Goal: Obtain resource: Download file/media

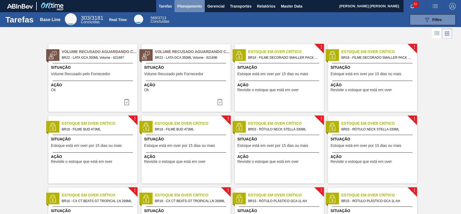
click at [187, 3] on span "Planejamento" at bounding box center [189, 6] width 25 height 6
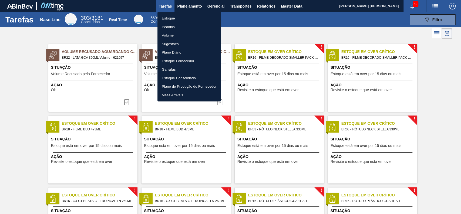
click at [256, 4] on div at bounding box center [230, 107] width 461 height 214
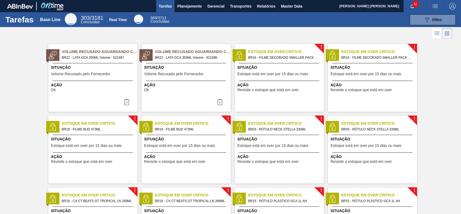
click at [256, 4] on div "Estoque Pedidos Volume Sugestões Plano Diário Estoque Fornecedor Garrafas Estoq…" at bounding box center [230, 107] width 461 height 214
click at [264, 6] on span "Relatórios" at bounding box center [266, 6] width 18 height 6
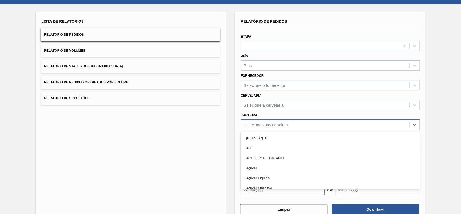
click at [279, 130] on div "option [BEES] Água focused, 1 of 101. 101 results available. Use Up and Down to…" at bounding box center [330, 124] width 179 height 11
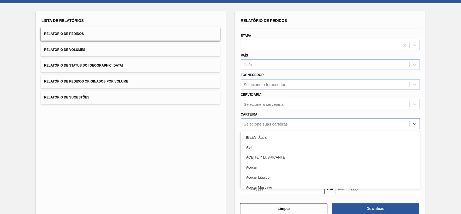
scroll to position [24, 0]
type input "quím"
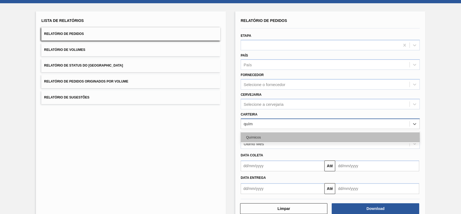
click at [290, 134] on div "Químicos" at bounding box center [330, 137] width 179 height 10
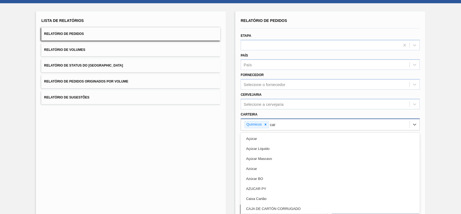
type input "carv"
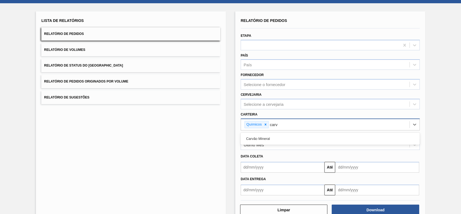
click at [290, 134] on div "Carvão Mineral" at bounding box center [330, 138] width 179 height 10
click at [283, 144] on div "Último Mês" at bounding box center [325, 145] width 168 height 8
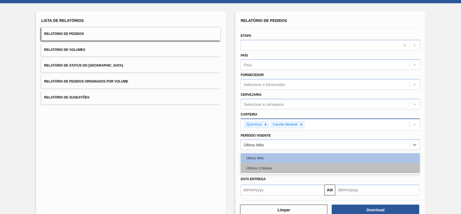
click at [272, 168] on div "Últimos 3 Meses" at bounding box center [330, 168] width 179 height 10
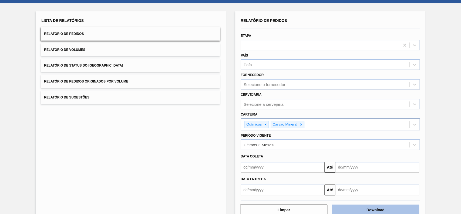
click at [344, 209] on button "Download" at bounding box center [375, 209] width 87 height 11
click at [156, 62] on button "Relatório de Status do [GEOGRAPHIC_DATA]" at bounding box center [130, 65] width 179 height 13
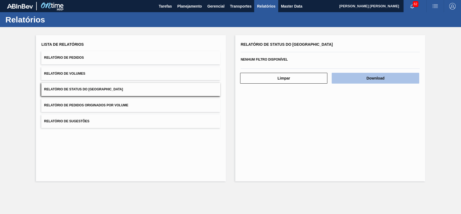
click at [348, 74] on button "Download" at bounding box center [375, 78] width 87 height 11
